Goal: Task Accomplishment & Management: Use online tool/utility

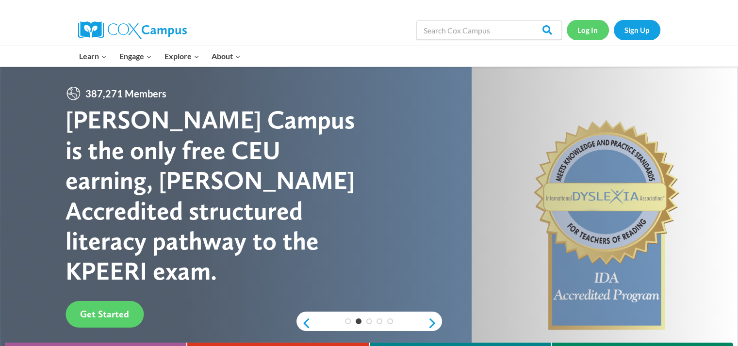
click at [584, 31] on link "Log In" at bounding box center [588, 30] width 42 height 20
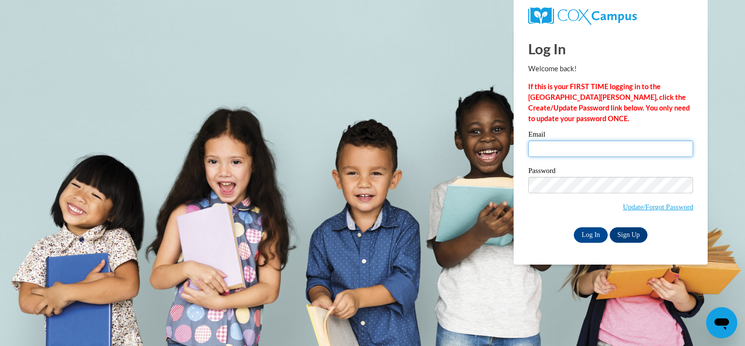
drag, startPoint x: 0, startPoint y: 0, endPoint x: 546, endPoint y: 148, distance: 565.6
click at [546, 148] on input "Email" at bounding box center [610, 149] width 165 height 16
type input "gibbsl@kmsd.edu"
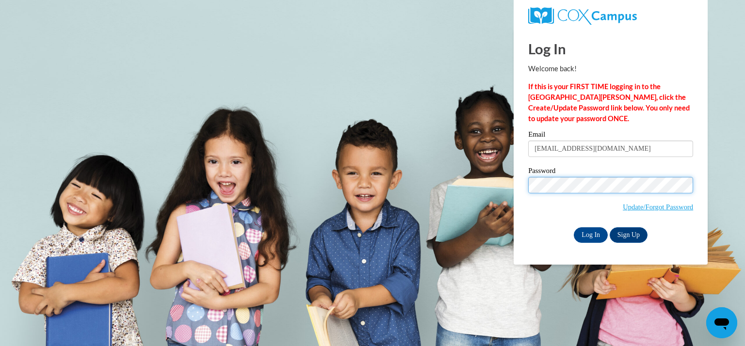
click at [574, 228] on input "Log In" at bounding box center [591, 236] width 34 height 16
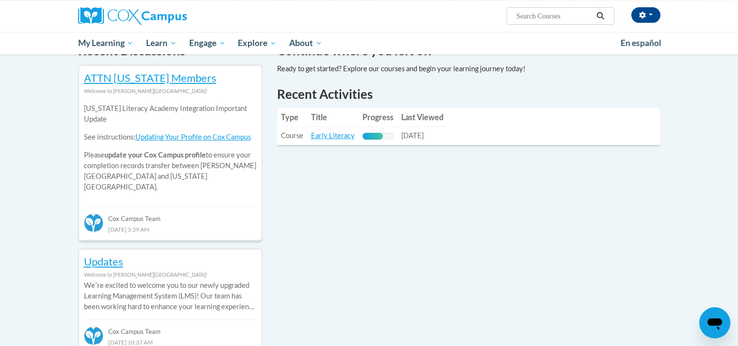
scroll to position [314, 0]
click at [327, 137] on link "Early Literacy" at bounding box center [333, 135] width 44 height 8
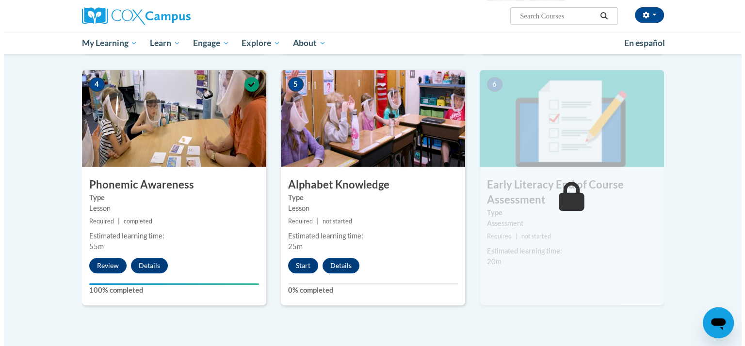
scroll to position [452, 0]
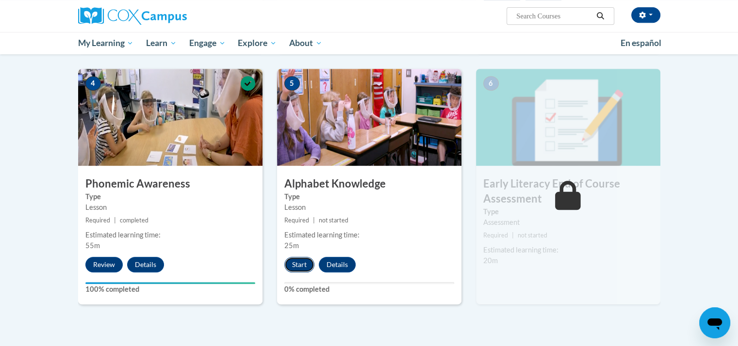
click at [293, 263] on button "Start" at bounding box center [299, 265] width 30 height 16
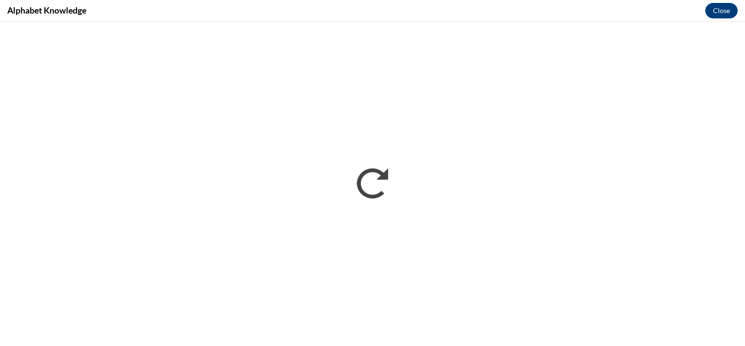
scroll to position [0, 0]
